Goal: Task Accomplishment & Management: Use online tool/utility

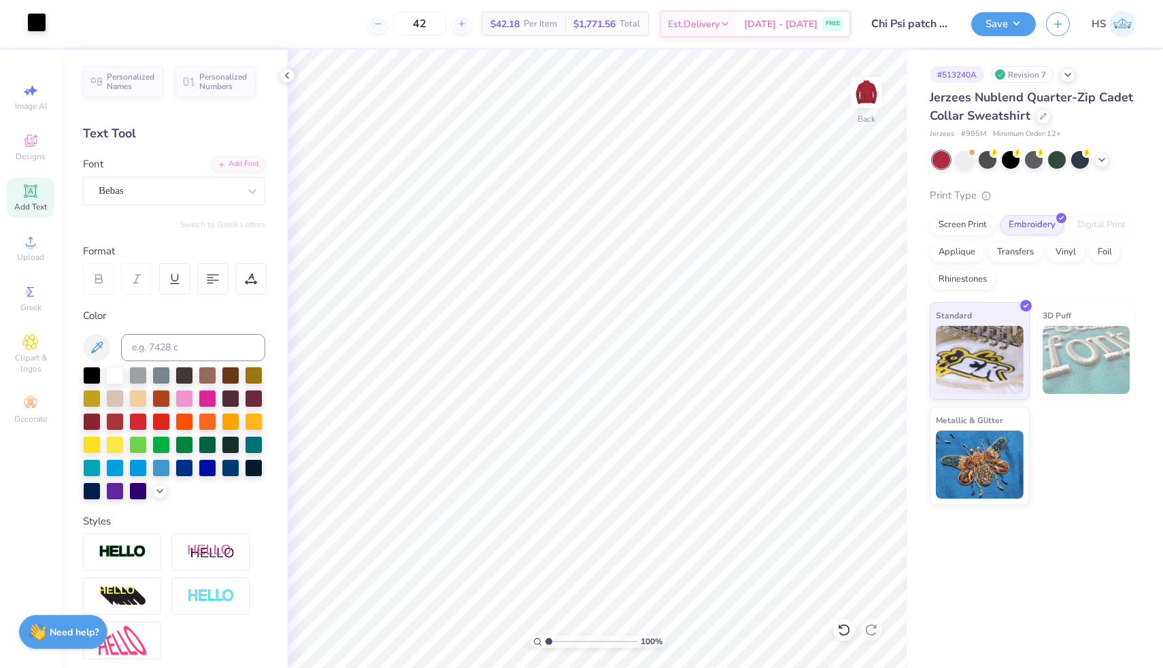
click at [37, 23] on div at bounding box center [36, 22] width 19 height 19
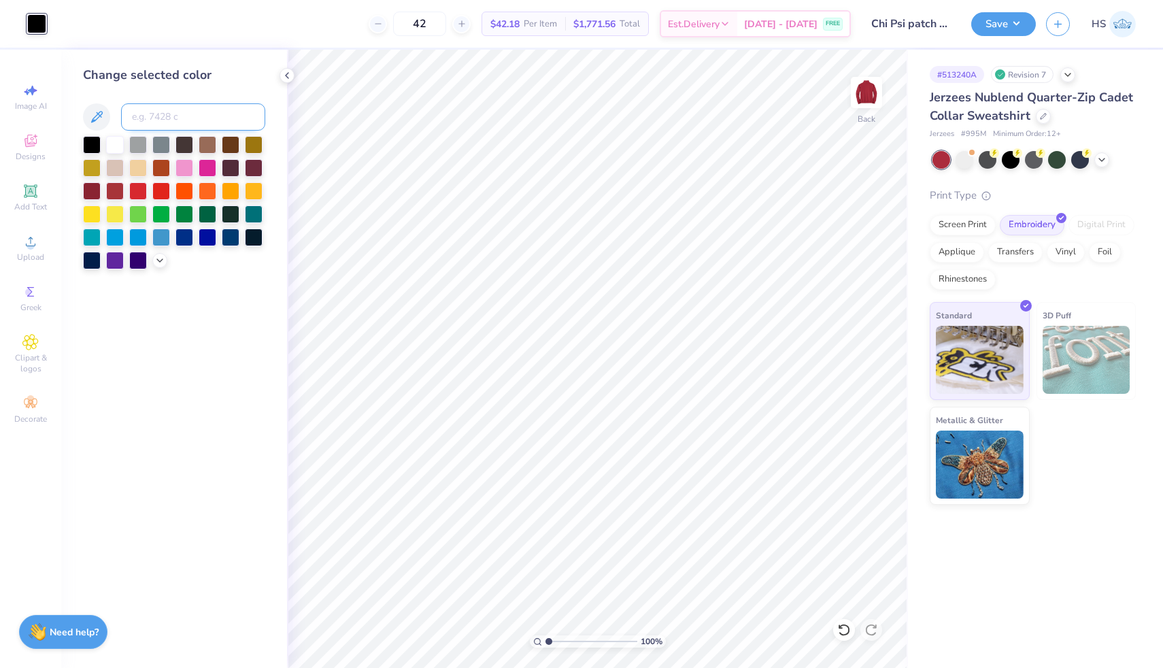
click at [197, 122] on input at bounding box center [193, 116] width 144 height 27
type input "482"
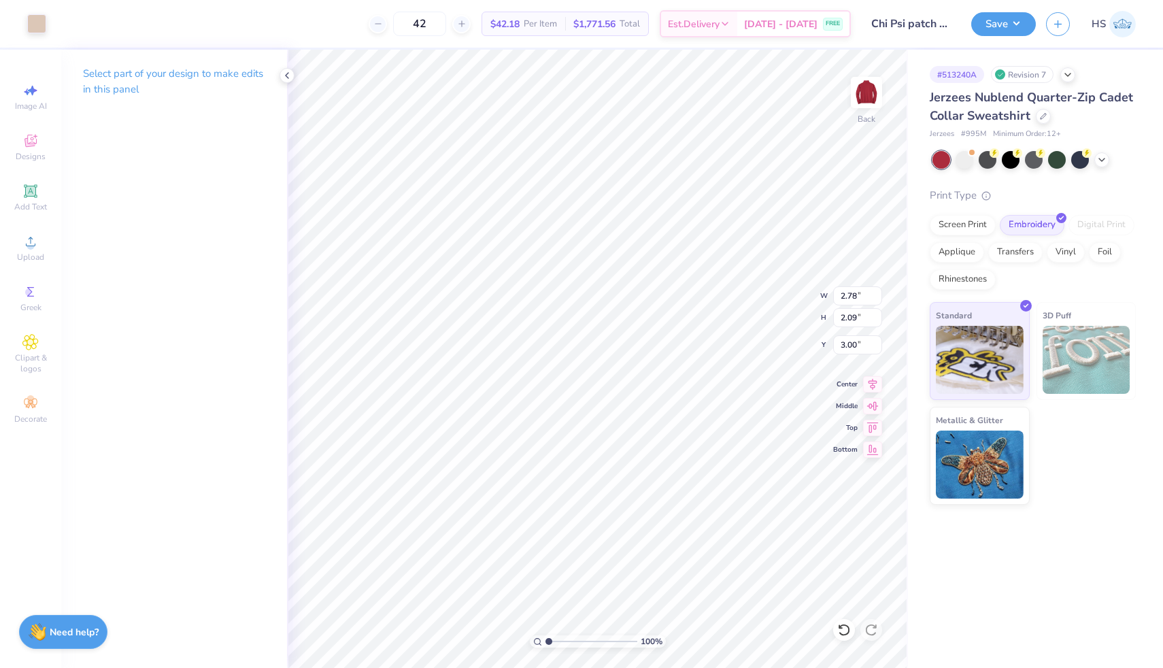
type input "2.94"
type input "2.20"
click at [840, 626] on icon at bounding box center [844, 630] width 12 height 12
click at [1010, 16] on button "Save" at bounding box center [1003, 22] width 65 height 24
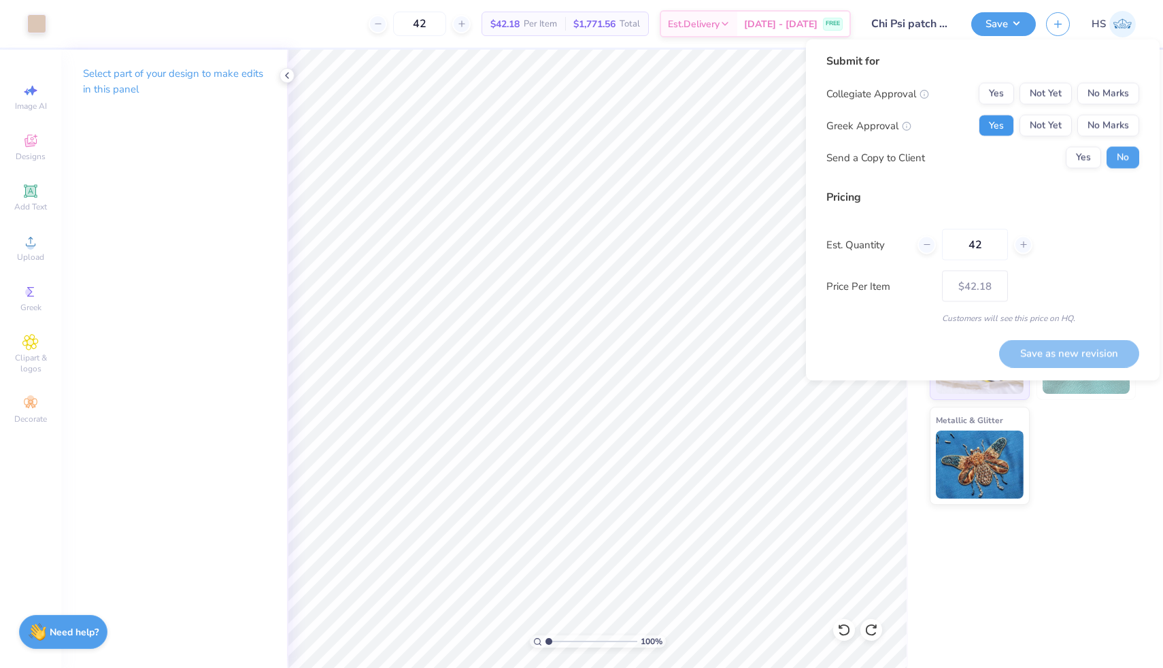
click at [1002, 131] on button "Yes" at bounding box center [995, 126] width 35 height 22
click at [1106, 92] on button "No Marks" at bounding box center [1108, 94] width 62 height 22
click at [1042, 350] on button "Save as new revision" at bounding box center [1069, 353] width 140 height 28
type input "$42.18"
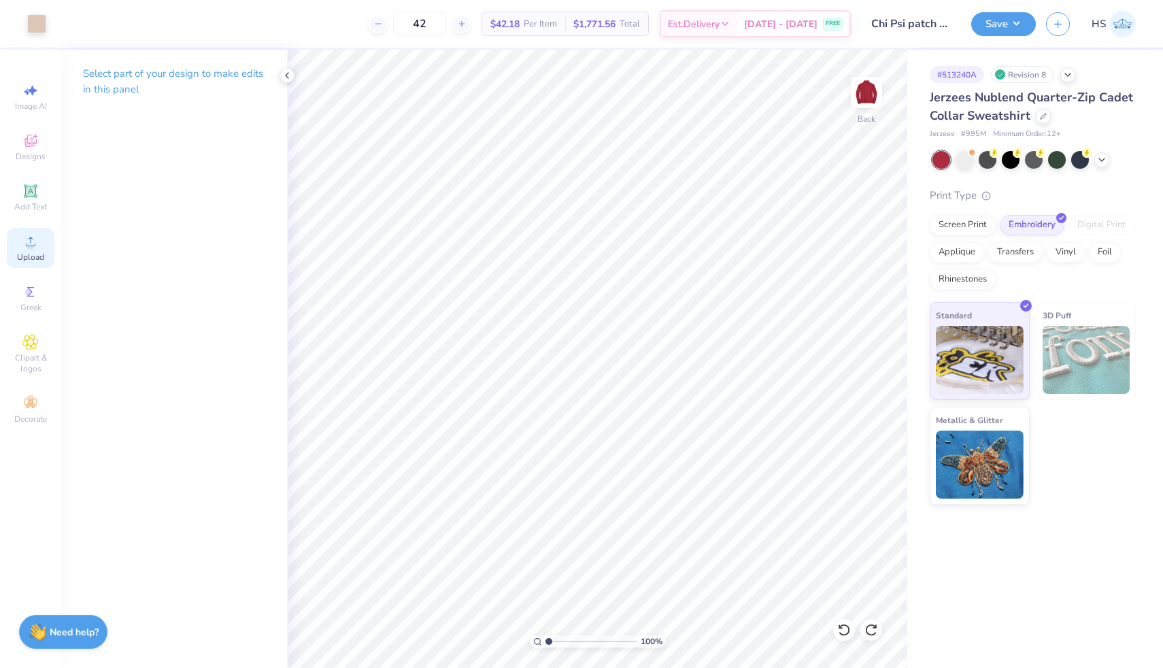
click at [31, 254] on span "Upload" at bounding box center [30, 257] width 27 height 11
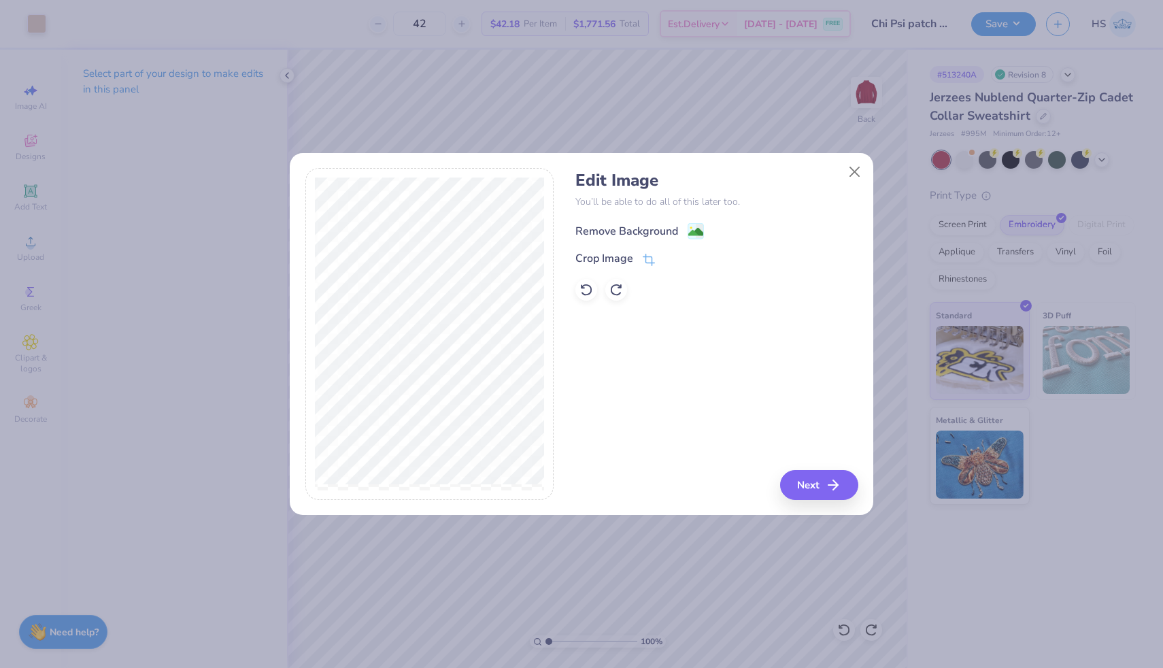
click at [680, 233] on div "Remove Background" at bounding box center [639, 230] width 129 height 17
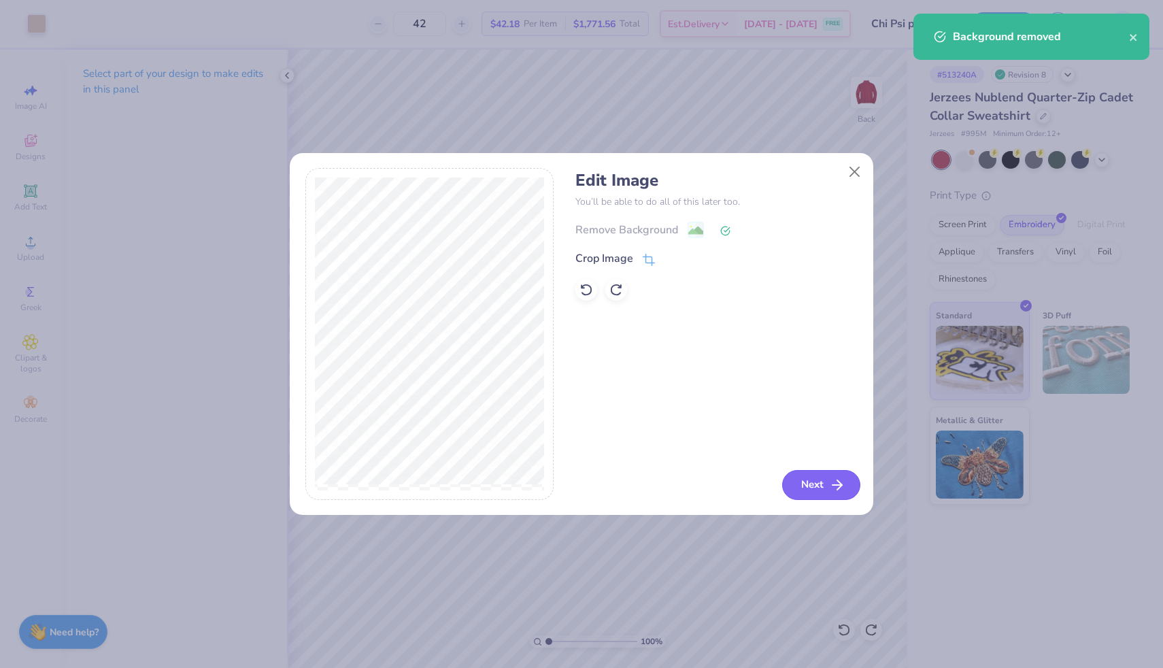
click at [802, 484] on button "Next" at bounding box center [821, 485] width 78 height 30
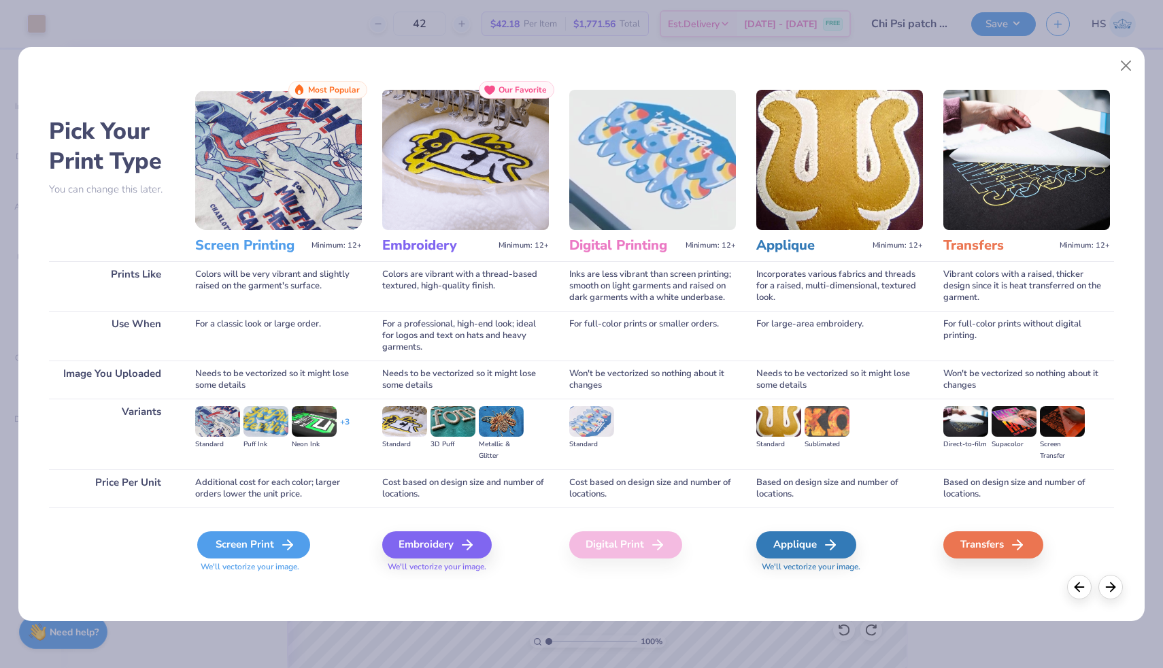
click at [232, 542] on div "Screen Print" at bounding box center [253, 544] width 113 height 27
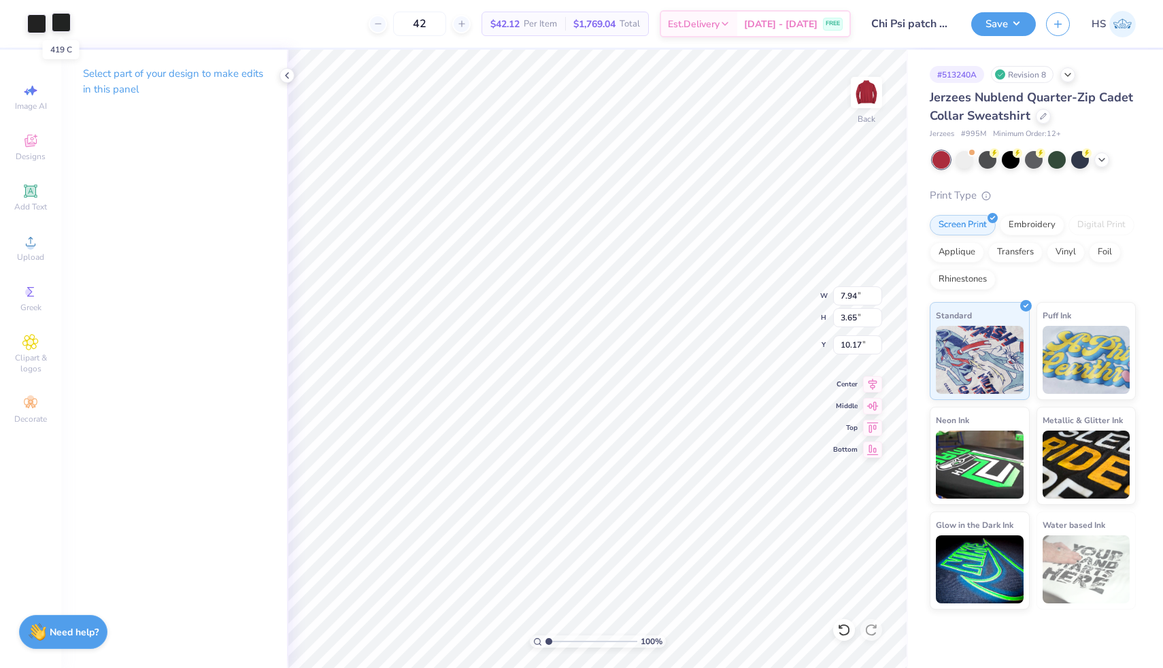
click at [61, 26] on div at bounding box center [61, 22] width 19 height 19
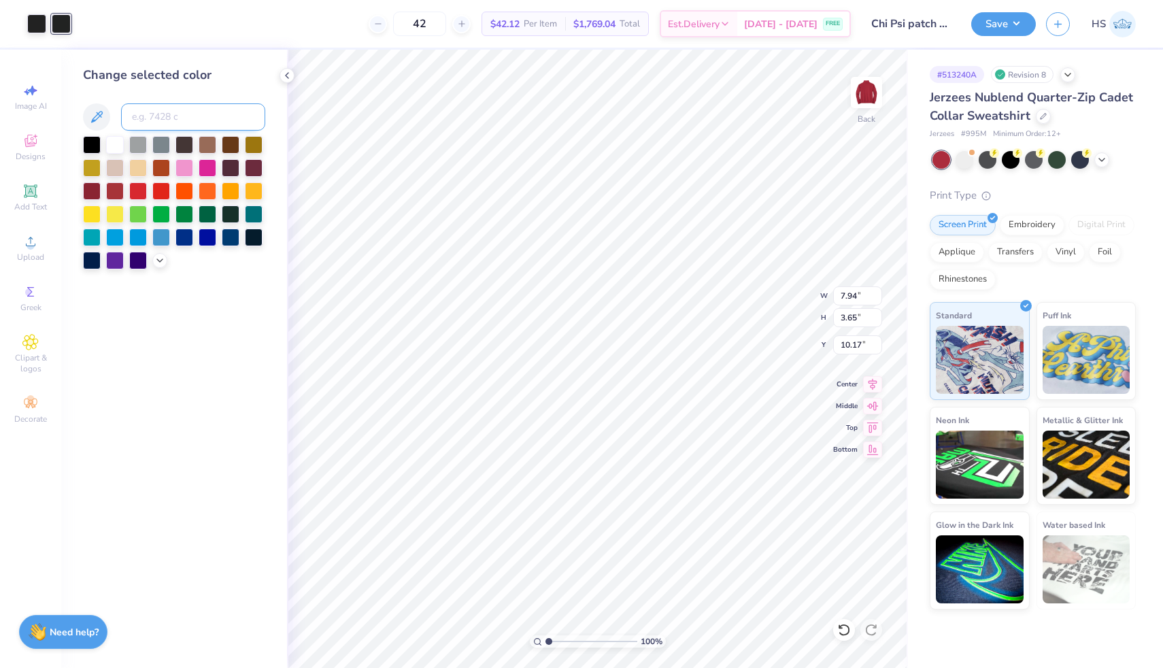
click at [177, 114] on input at bounding box center [193, 116] width 144 height 27
type input "482"
click at [35, 25] on div at bounding box center [36, 22] width 19 height 19
click at [166, 122] on input at bounding box center [193, 116] width 144 height 27
type input "482"
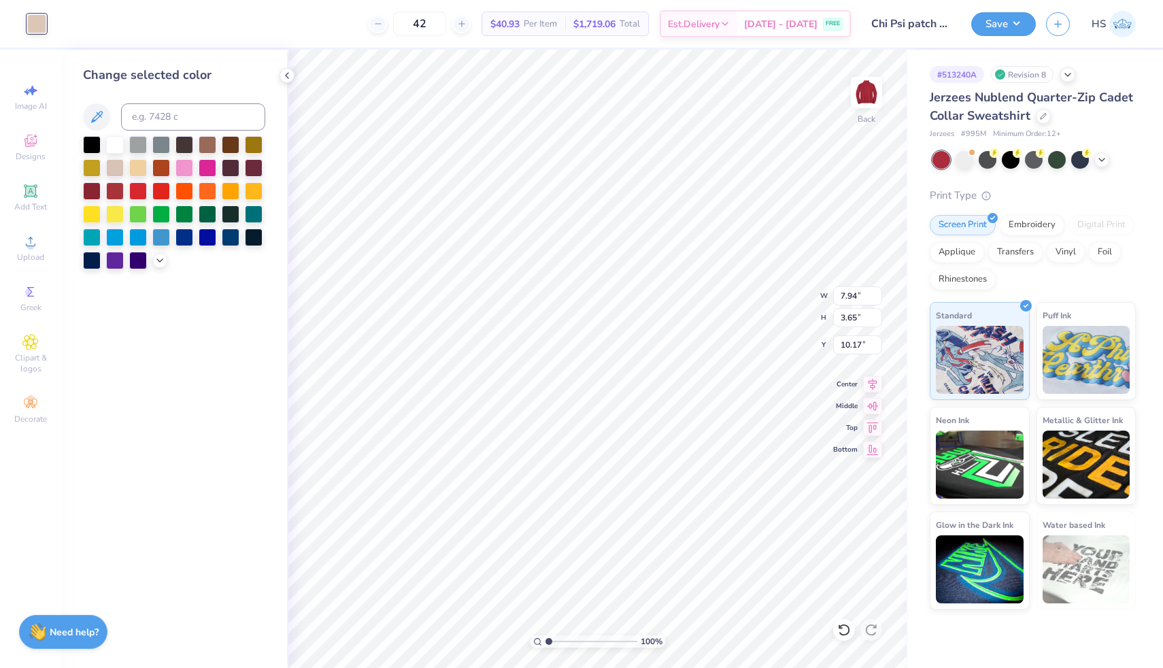
type input "4.42"
type input "2.03"
type input "5.09"
type input "2.78"
type input "2.09"
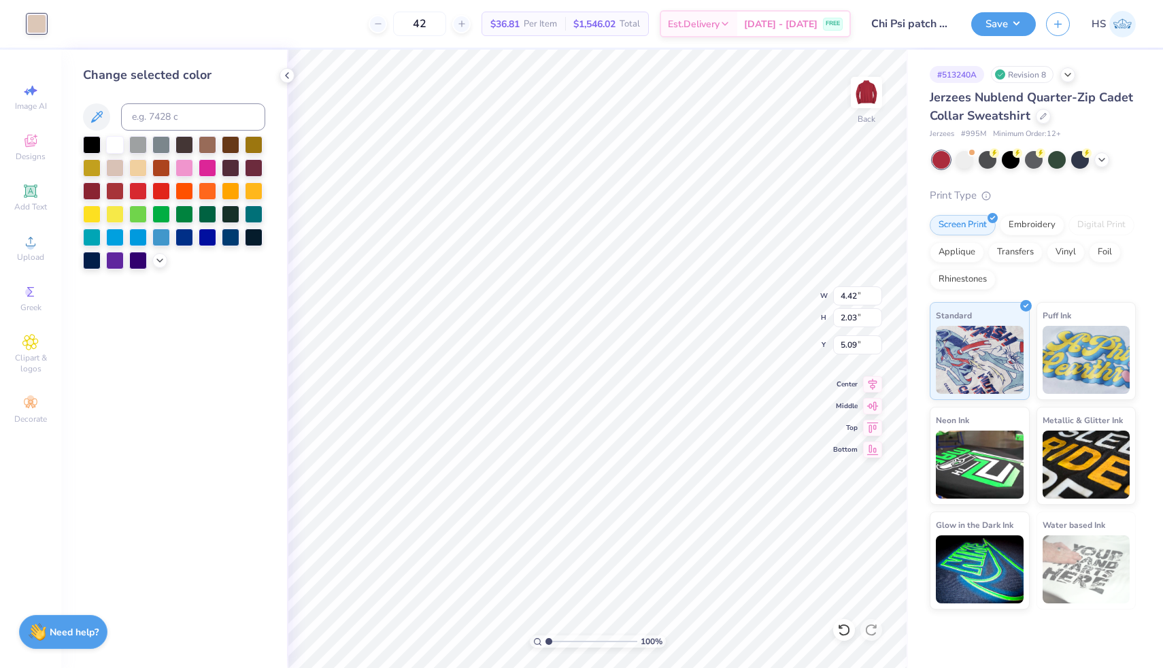
type input "3.00"
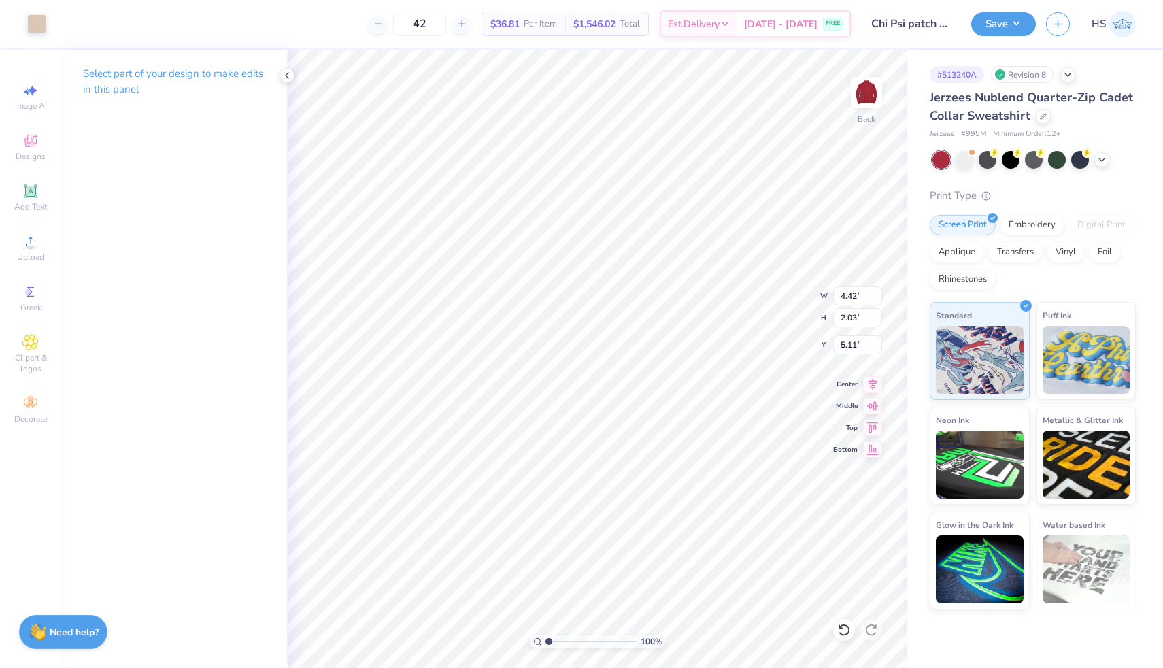
type input "3.43"
type input "1.58"
type input "3.00"
type input "1.59"
click at [553, 641] on input "range" at bounding box center [591, 641] width 92 height 12
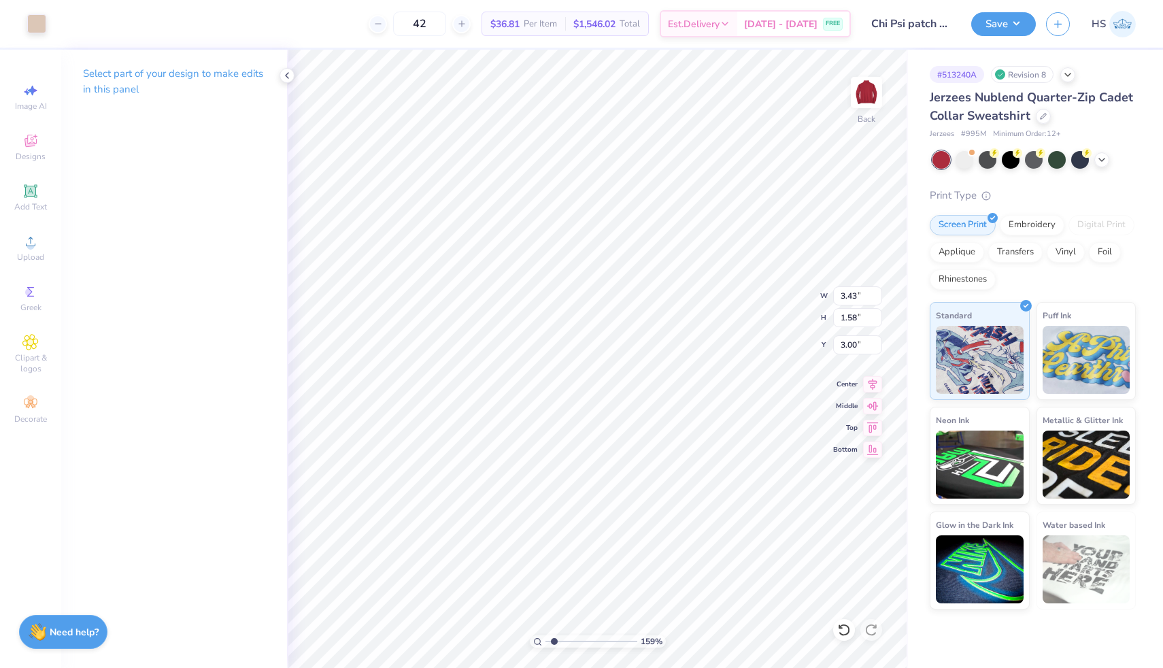
type input "3.28"
type input "3.78"
type input "1.74"
type input "3.12"
click at [876, 379] on icon at bounding box center [872, 382] width 19 height 16
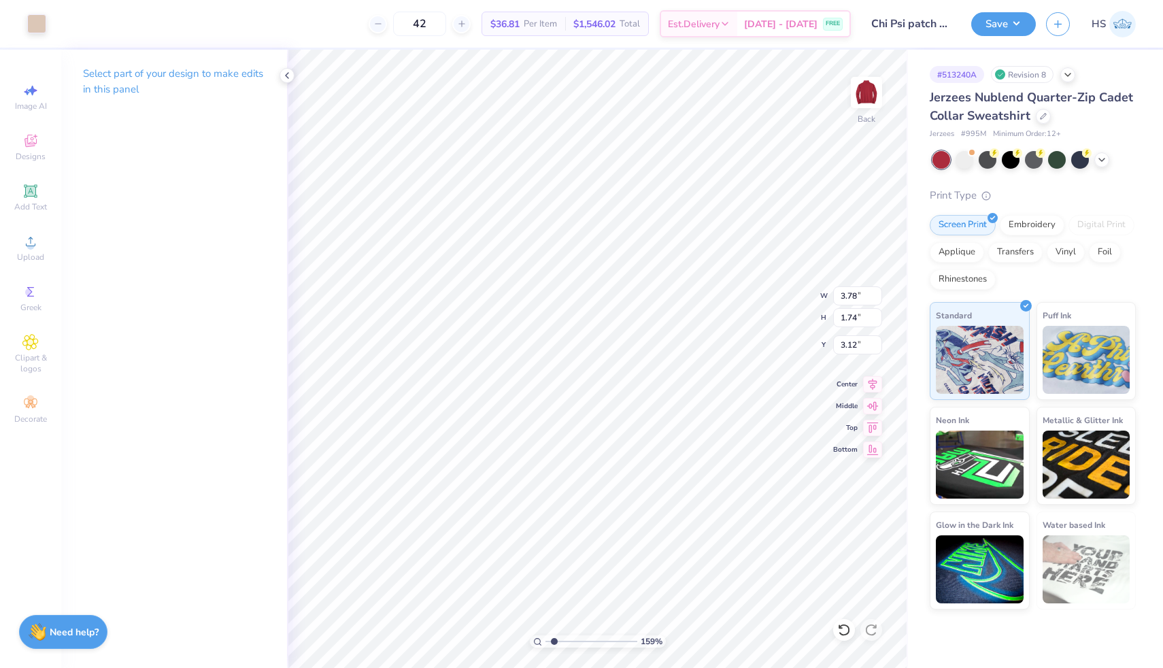
type input "3.65"
type input "1.68"
click at [872, 382] on icon at bounding box center [872, 382] width 19 height 16
type input "3.00"
click at [552, 638] on input "range" at bounding box center [591, 641] width 92 height 12
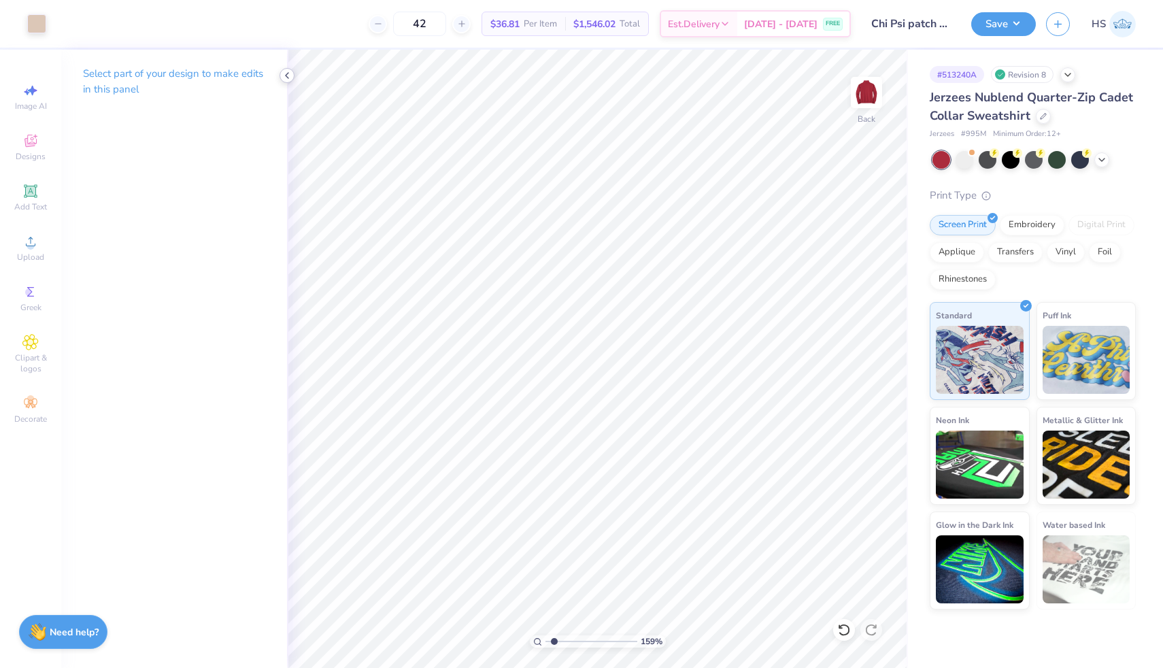
click at [285, 75] on icon at bounding box center [287, 75] width 11 height 11
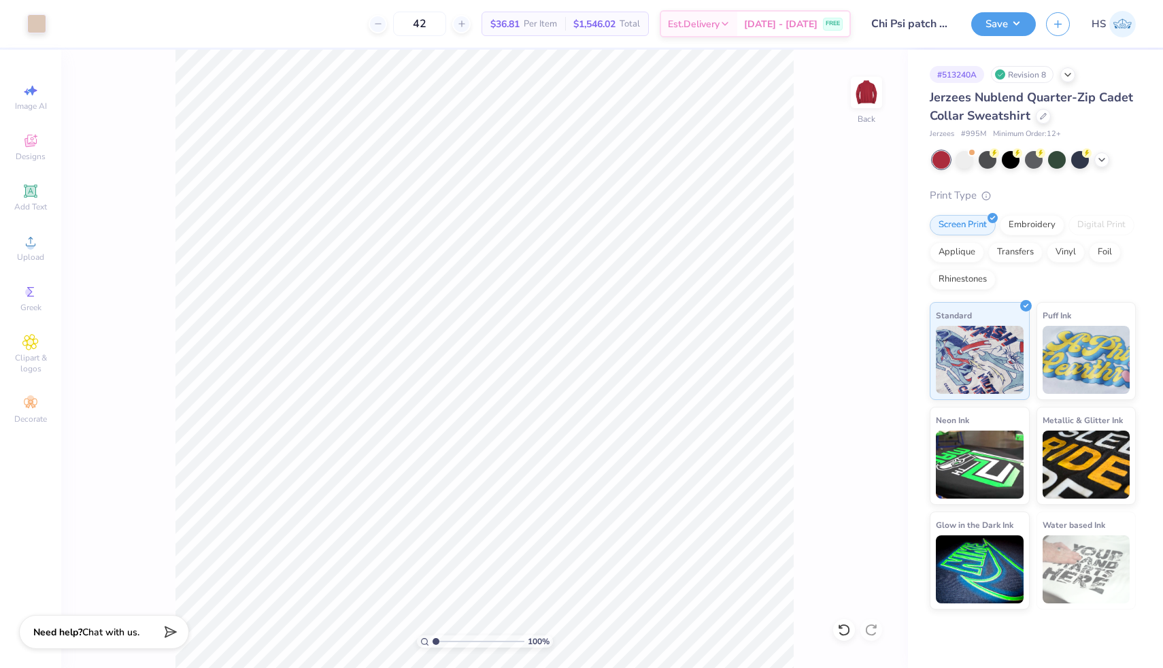
type input "1"
click at [432, 638] on input "range" at bounding box center [478, 641] width 92 height 12
click at [33, 243] on circle at bounding box center [30, 245] width 7 height 7
click at [1010, 28] on button "Save" at bounding box center [1003, 22] width 65 height 24
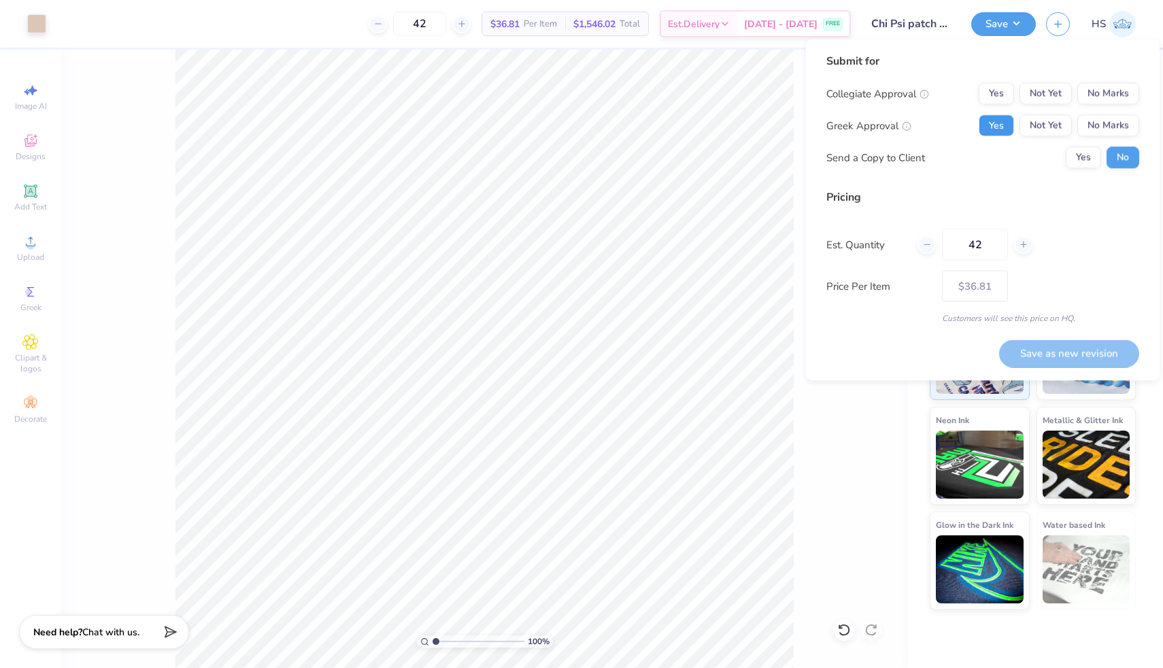
click at [1002, 127] on button "Yes" at bounding box center [995, 126] width 35 height 22
click at [1096, 100] on button "No Marks" at bounding box center [1108, 94] width 62 height 22
click at [1059, 347] on button "Save as new revision" at bounding box center [1069, 353] width 140 height 28
type input "$36.81"
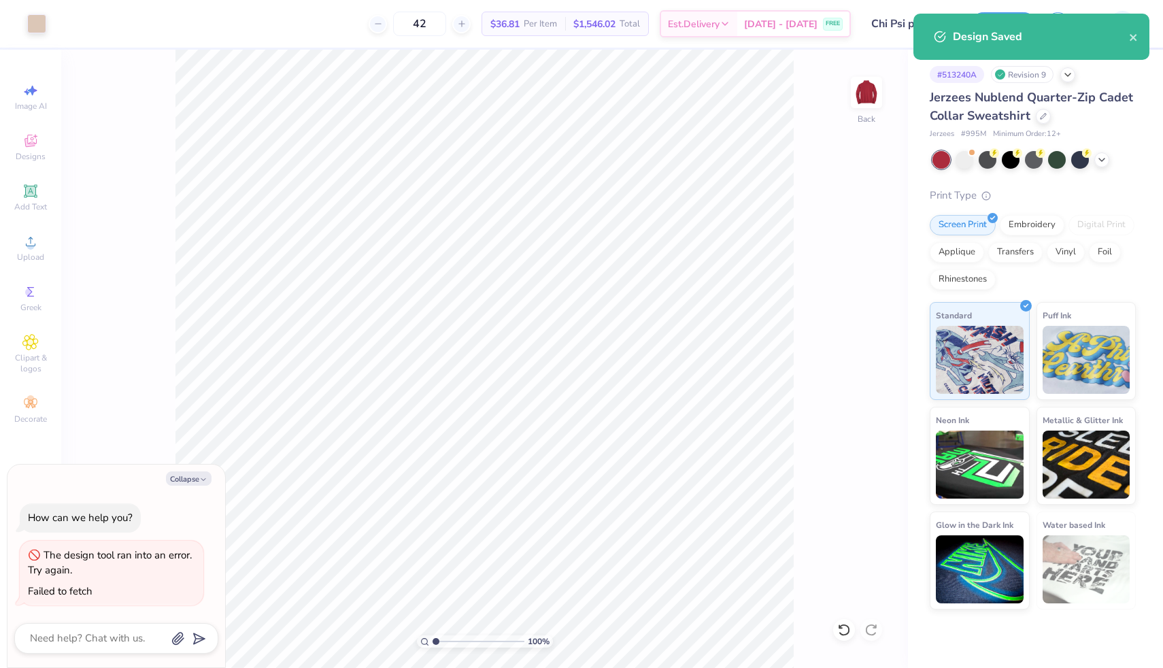
type textarea "x"
